Goal: Task Accomplishment & Management: Complete application form

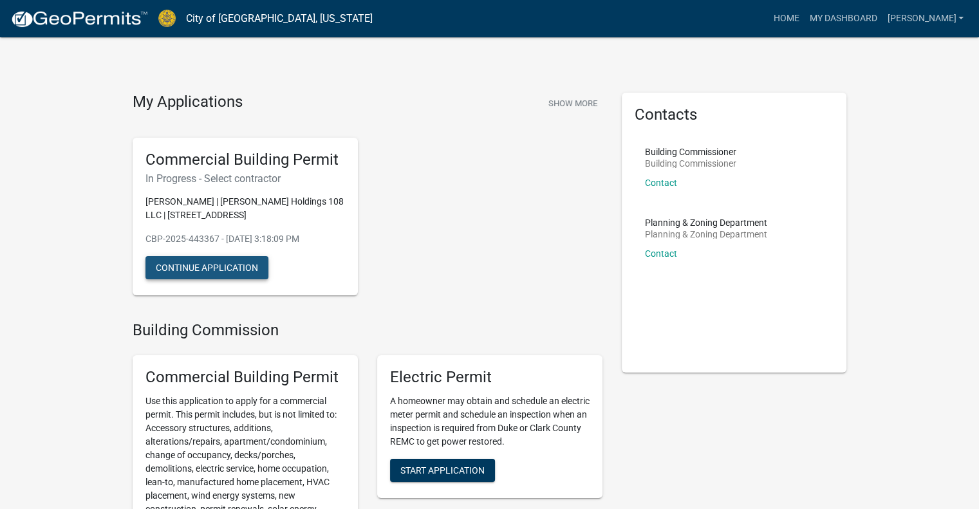
click at [244, 261] on button "Continue Application" at bounding box center [207, 267] width 123 height 23
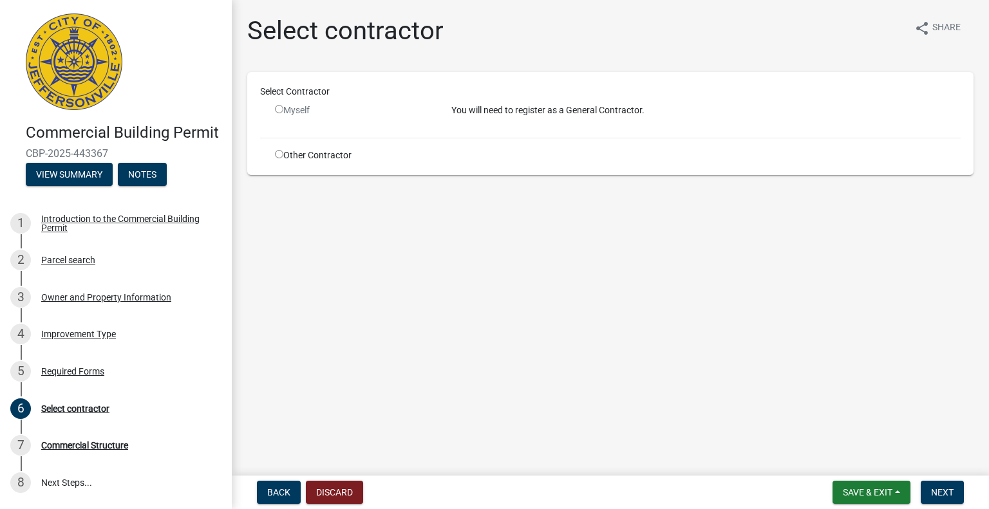
click at [281, 152] on input "radio" at bounding box center [279, 154] width 8 height 8
radio input "true"
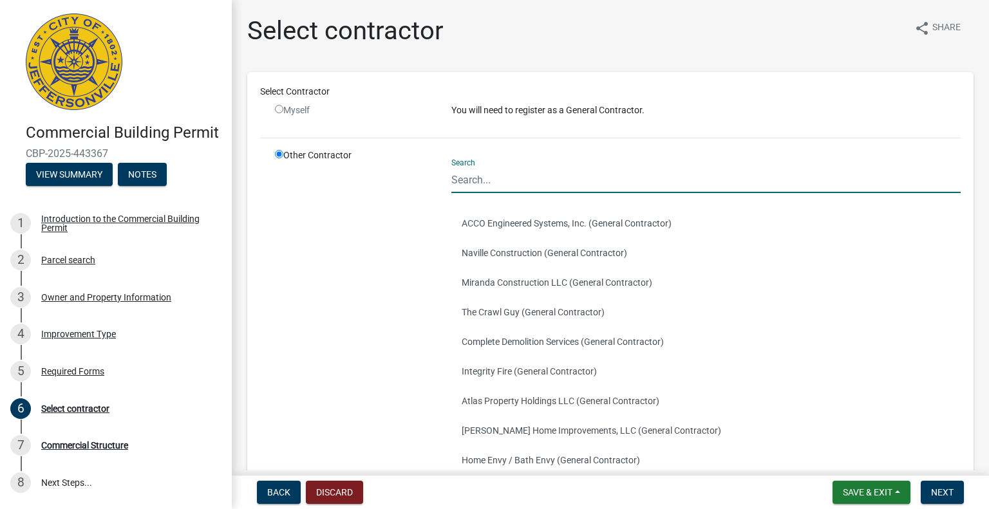
click at [541, 175] on input "Search" at bounding box center [705, 180] width 509 height 26
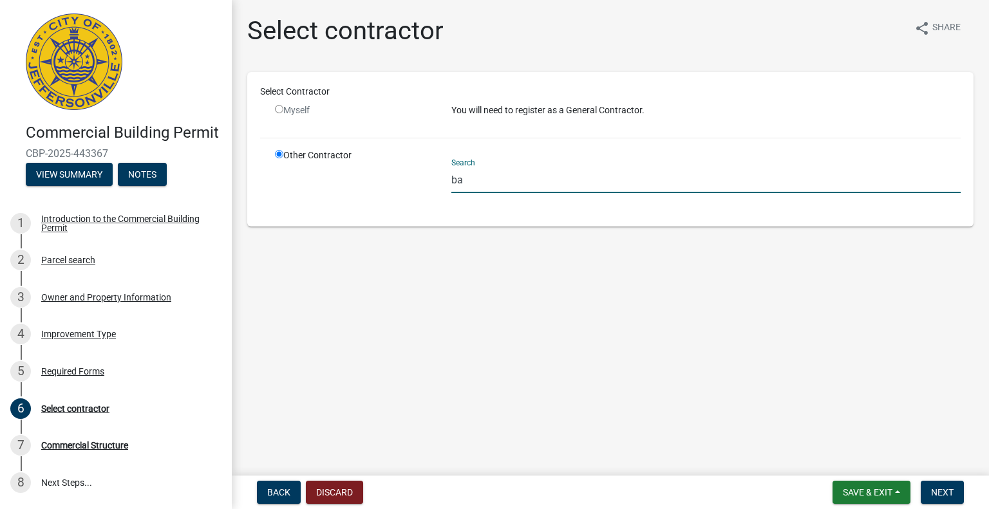
type input "b"
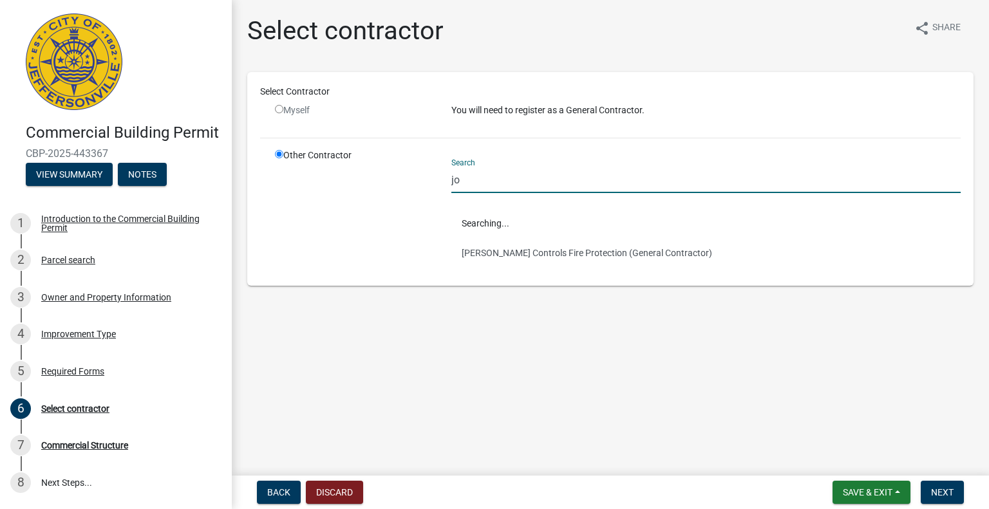
type input "j"
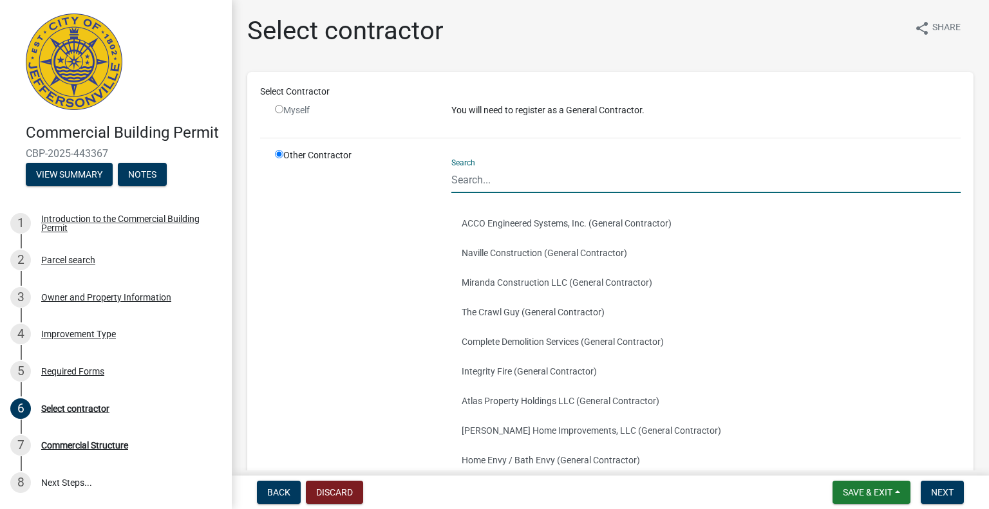
type input "b"
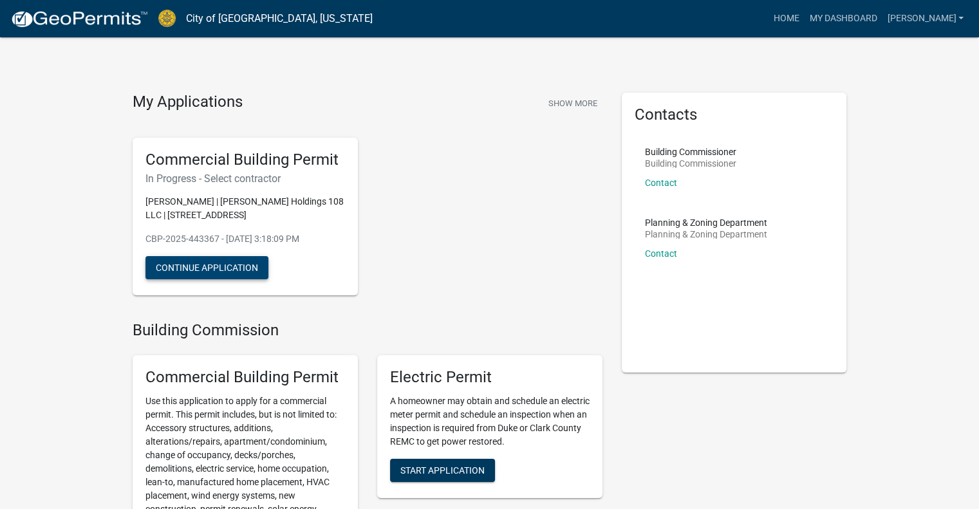
click at [219, 265] on button "Continue Application" at bounding box center [207, 267] width 123 height 23
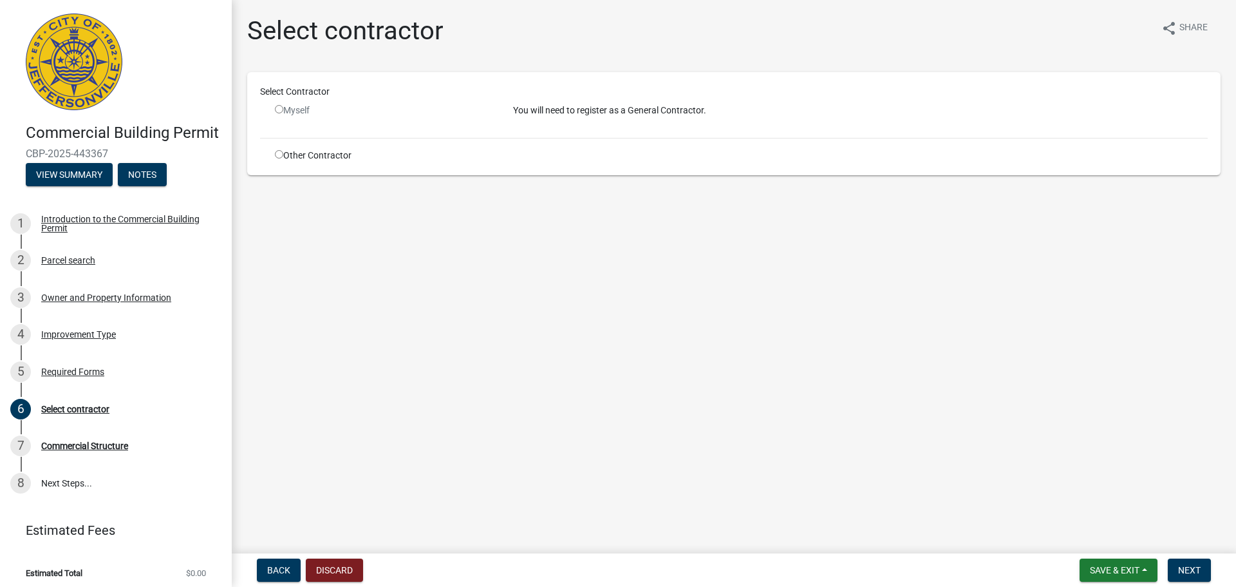
click at [276, 156] on input "radio" at bounding box center [279, 154] width 8 height 8
radio input "true"
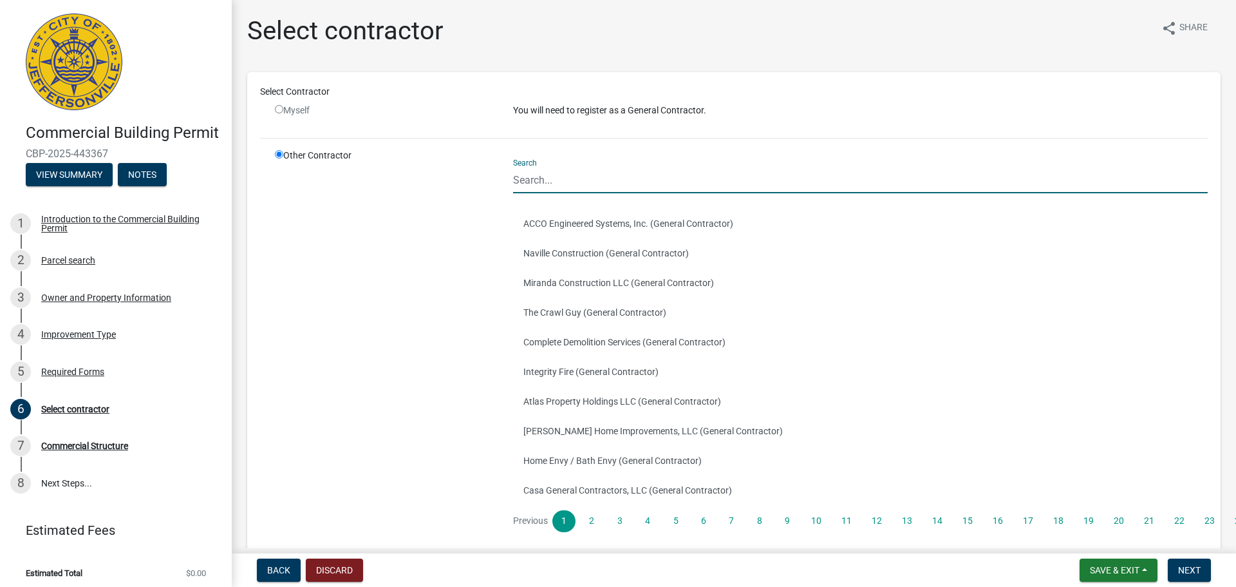
click at [559, 187] on input "Search" at bounding box center [860, 180] width 695 height 26
type input "bancare"
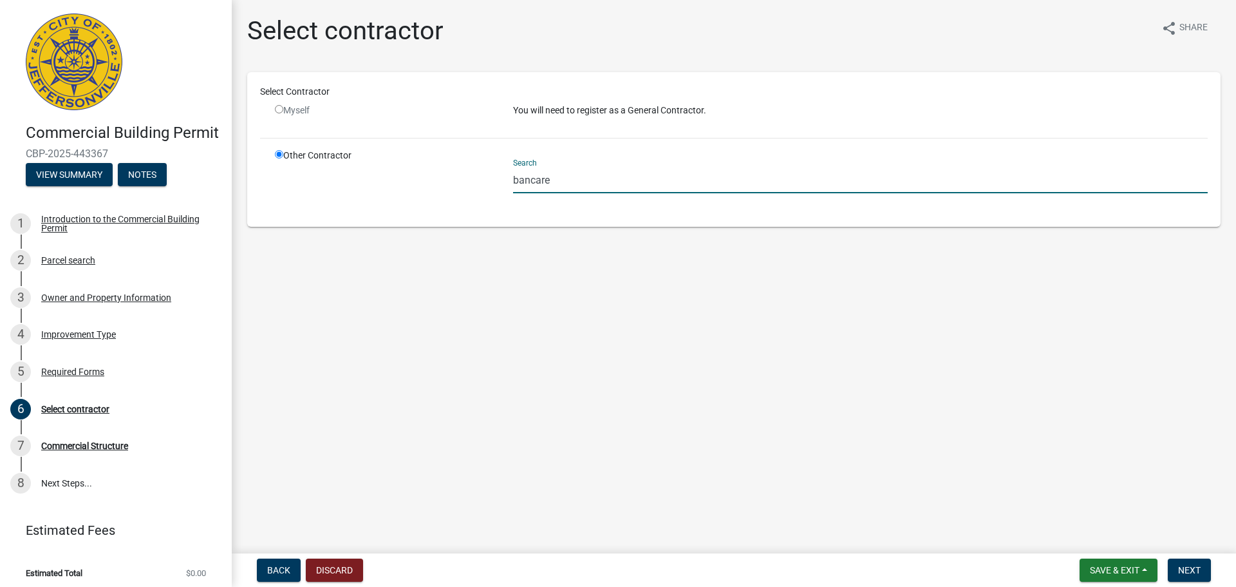
click at [542, 184] on input "bancare" at bounding box center [860, 180] width 695 height 26
drag, startPoint x: 596, startPoint y: 171, endPoint x: 497, endPoint y: 187, distance: 100.5
click at [497, 187] on div "Other Contractor Search bancare" at bounding box center [741, 181] width 952 height 65
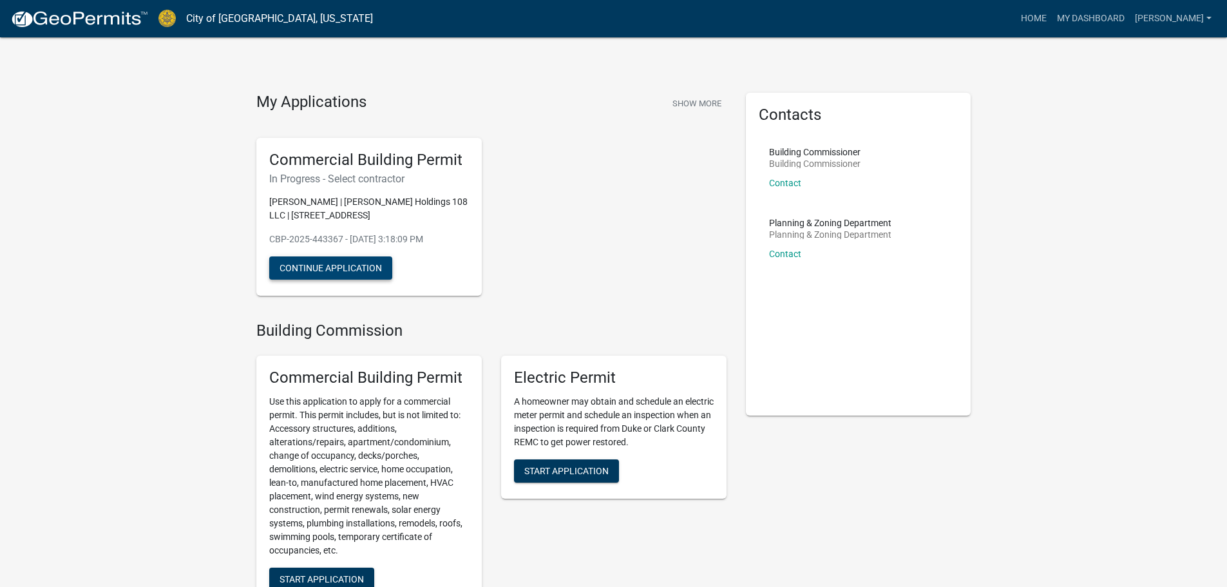
click at [311, 263] on button "Continue Application" at bounding box center [330, 267] width 123 height 23
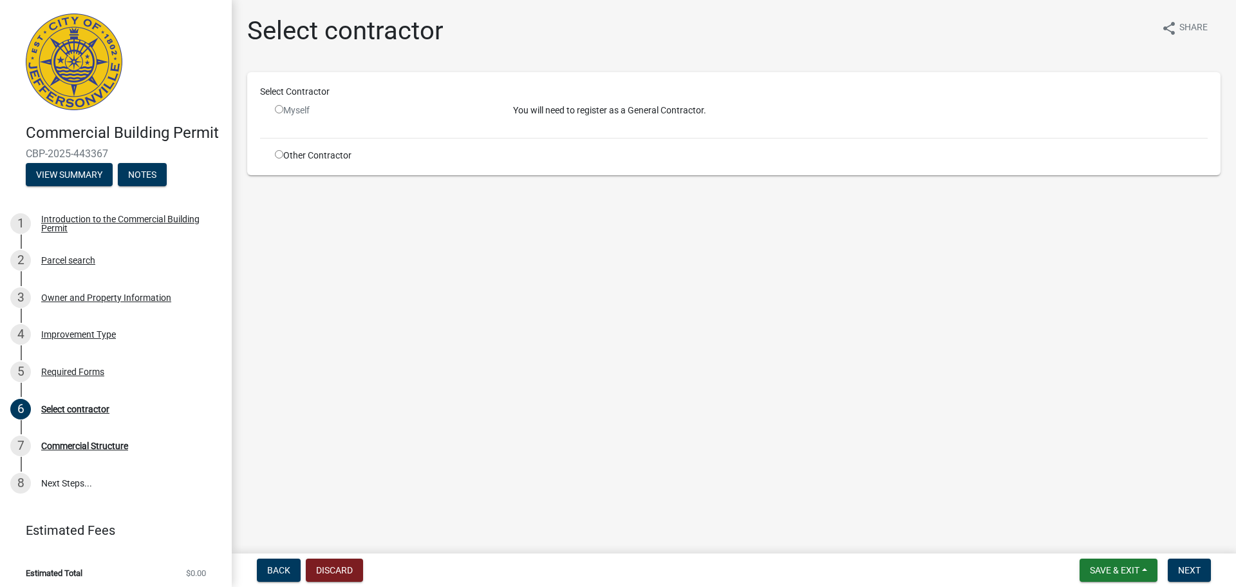
click at [278, 154] on input "radio" at bounding box center [279, 154] width 8 height 8
radio input "true"
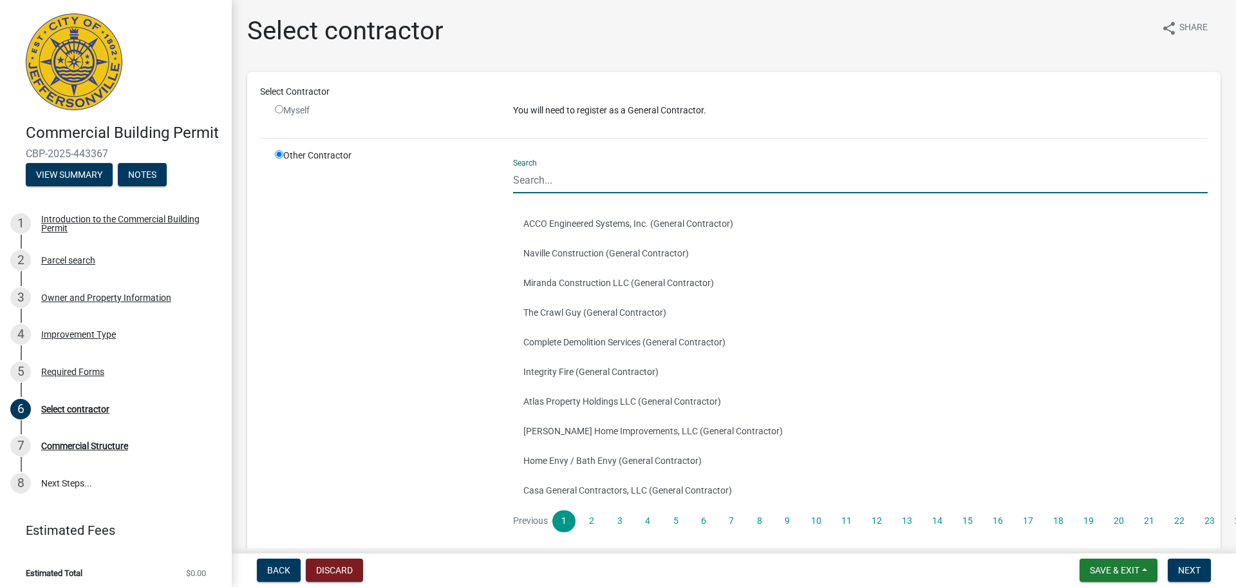
click at [655, 186] on input "Search" at bounding box center [860, 180] width 695 height 26
click at [592, 187] on input "Search" at bounding box center [860, 180] width 695 height 26
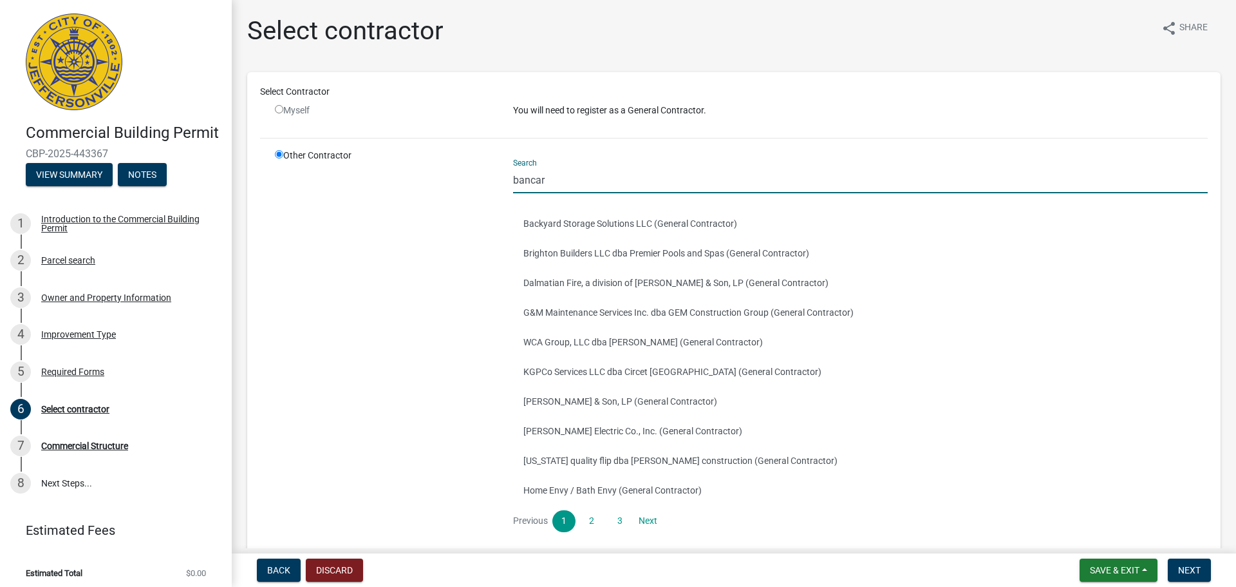
type input "bancare"
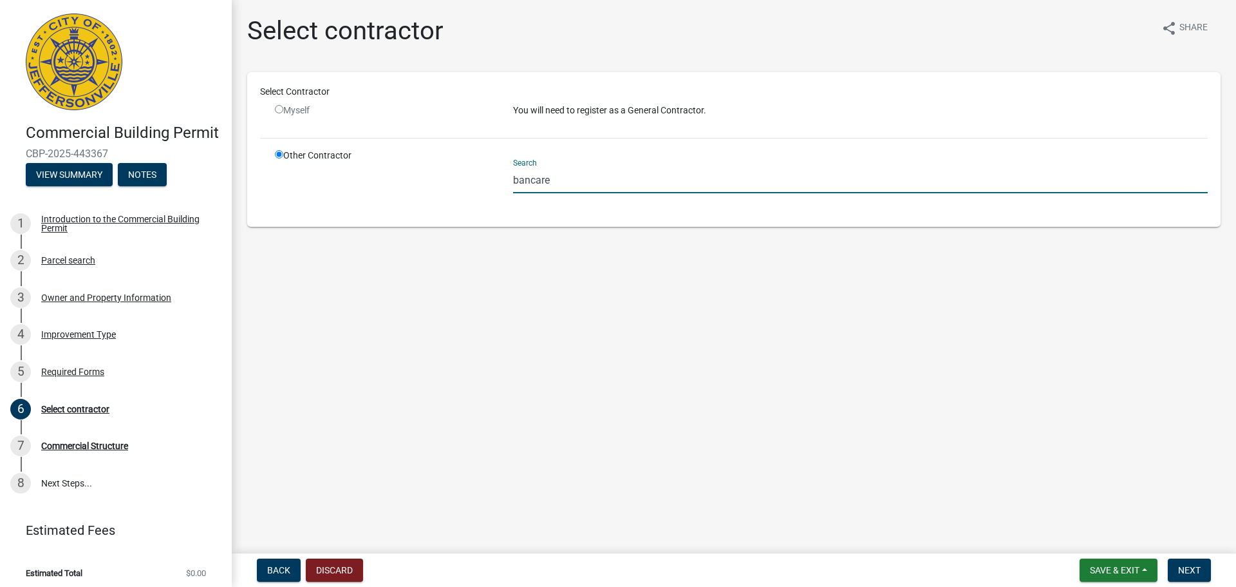
drag, startPoint x: 592, startPoint y: 187, endPoint x: 476, endPoint y: 186, distance: 115.9
click at [476, 186] on div "Other Contractor Search bancare" at bounding box center [741, 181] width 952 height 65
